Goal: Task Accomplishment & Management: Manage account settings

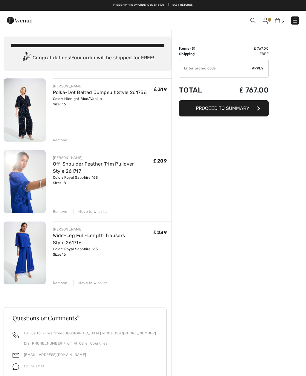
click at [237, 106] on span "Proceed to Summary" at bounding box center [223, 108] width 54 height 6
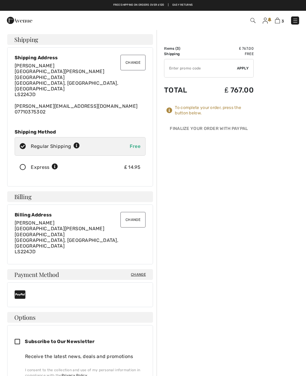
click at [267, 21] on img at bounding box center [265, 21] width 5 height 6
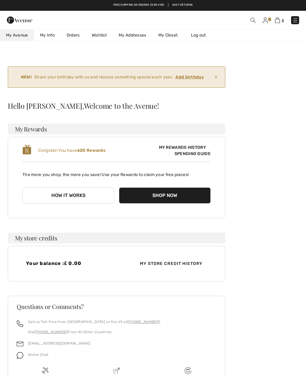
click at [156, 198] on button "Shop Now" at bounding box center [165, 195] width 92 height 16
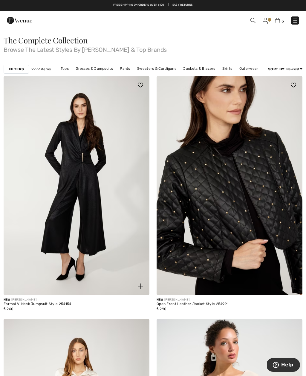
click at [268, 17] on link at bounding box center [265, 20] width 5 height 7
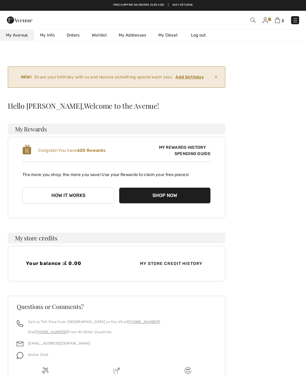
click at [197, 76] on ins "Add birthday" at bounding box center [190, 76] width 28 height 5
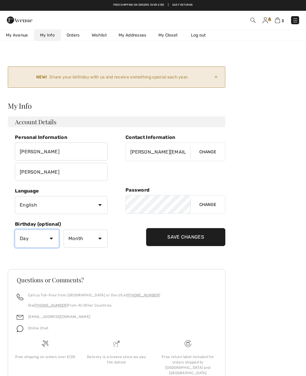
click at [54, 237] on select "Day 1 2 3 4 5 6 7 8 9 10 11 12 13 14 15 16 17 18 19 20 21 22 23 24 25 26 27 28 …" at bounding box center [37, 238] width 44 height 18
select select "27"
click at [100, 237] on select "Month January February March April May June July August September October Novem…" at bounding box center [86, 238] width 44 height 18
select select "4"
click at [193, 236] on input "Save Changes" at bounding box center [185, 237] width 79 height 18
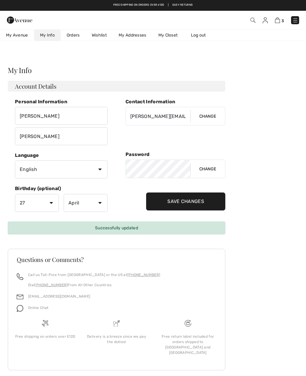
click at [296, 21] on img at bounding box center [295, 20] width 6 height 6
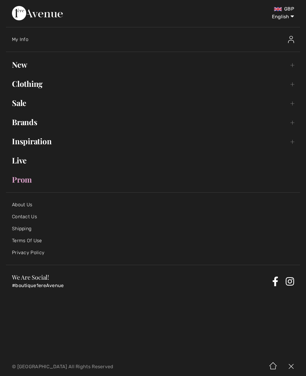
click at [292, 36] on img at bounding box center [291, 39] width 6 height 7
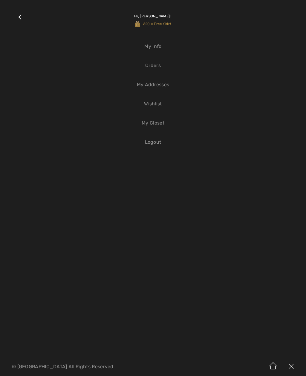
click at [164, 22] on span "620 = Free Skirt" at bounding box center [153, 24] width 37 height 4
